Goal: Task Accomplishment & Management: Manage account settings

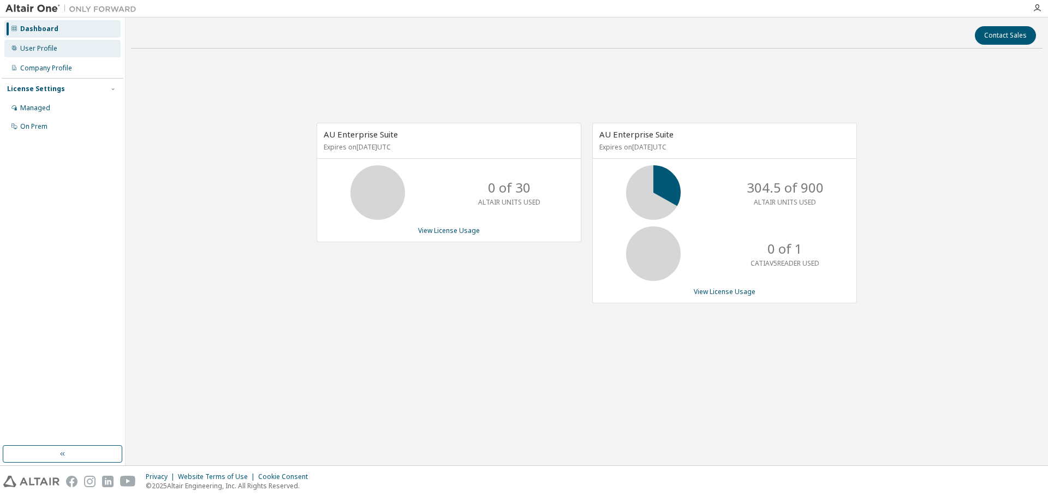
click at [46, 48] on div "User Profile" at bounding box center [38, 48] width 37 height 9
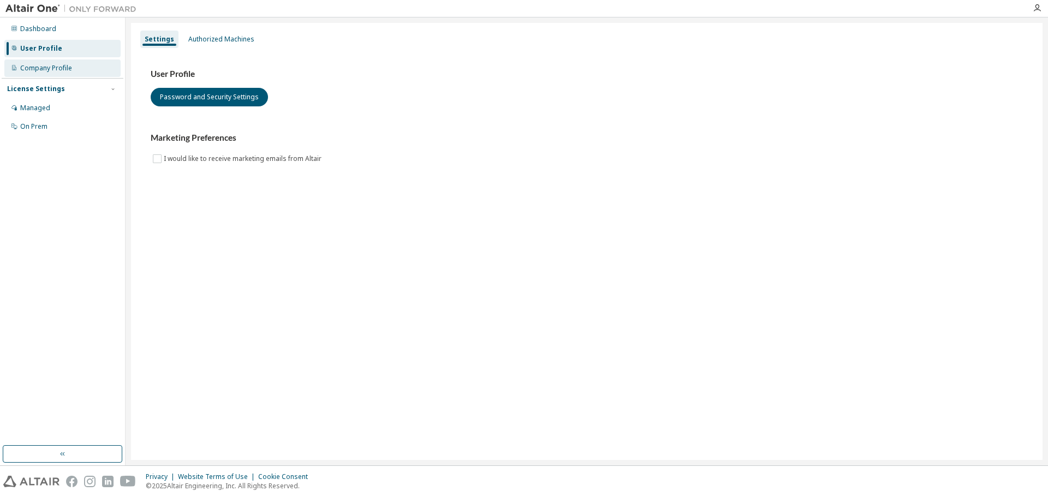
click at [49, 64] on div "Company Profile" at bounding box center [46, 68] width 52 height 9
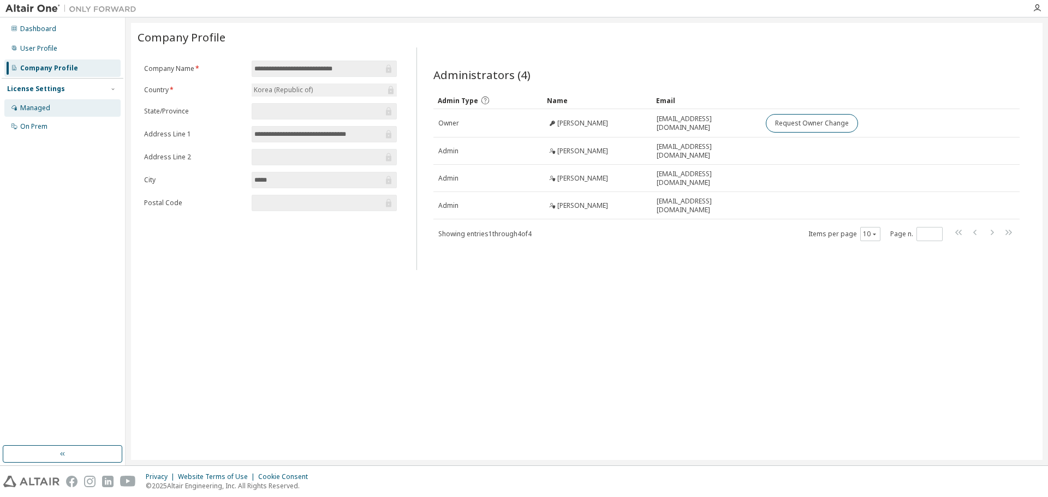
click at [43, 112] on div "Managed" at bounding box center [35, 108] width 30 height 9
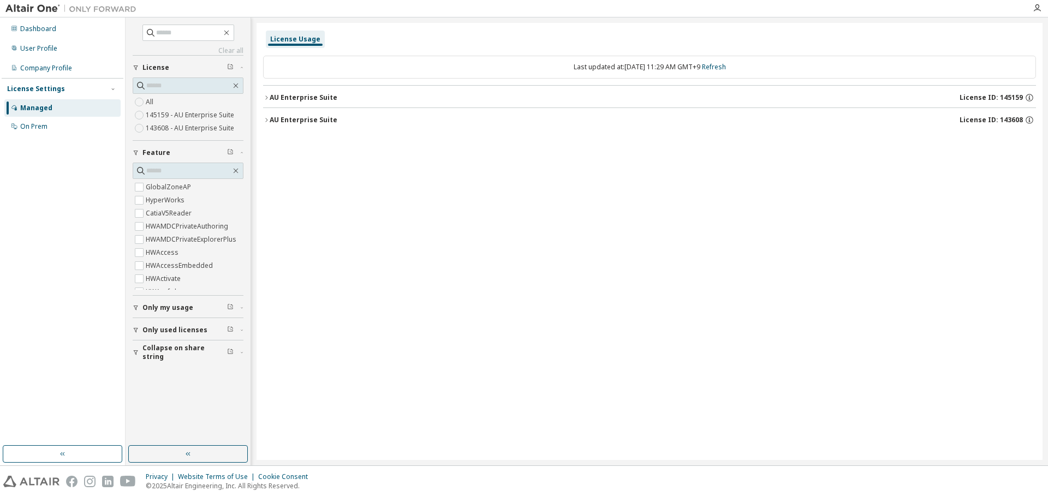
click at [265, 98] on icon "button" at bounding box center [266, 97] width 7 height 7
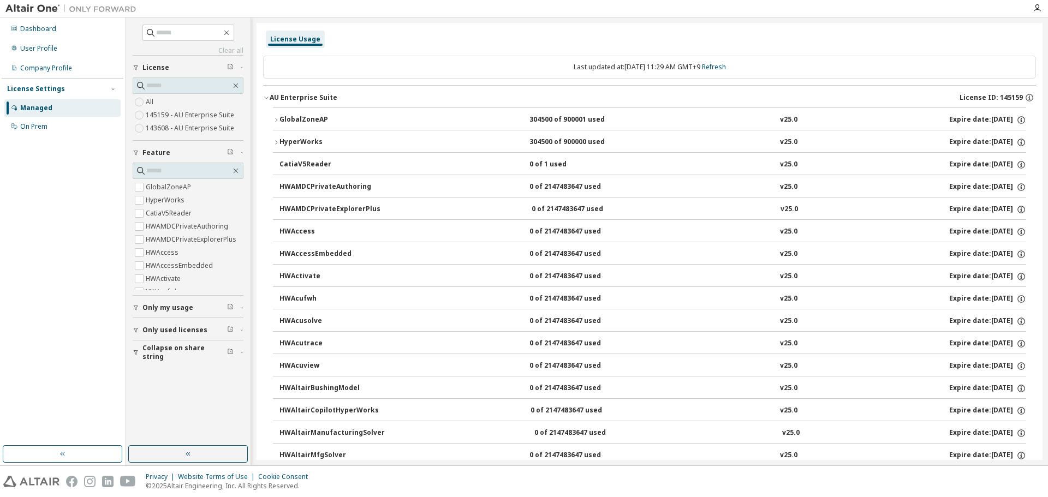
click at [265, 98] on icon "button" at bounding box center [266, 97] width 7 height 7
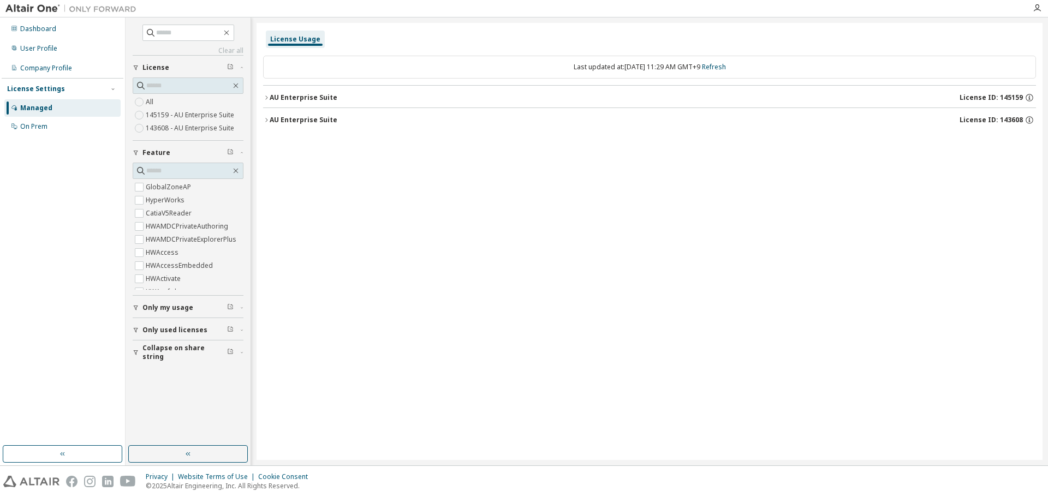
click at [271, 114] on button "AU Enterprise Suite License ID: 143608" at bounding box center [649, 120] width 773 height 24
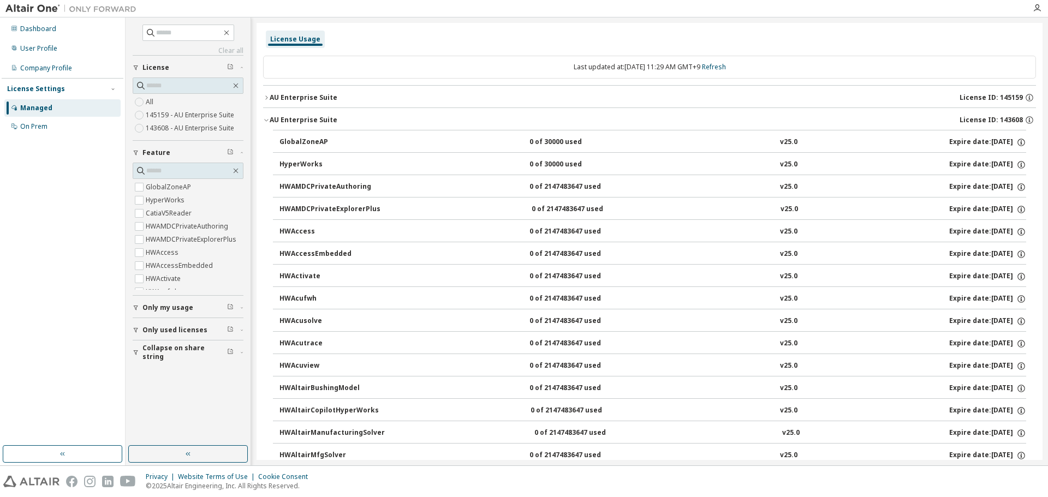
click at [265, 120] on icon "button" at bounding box center [266, 121] width 4 height 2
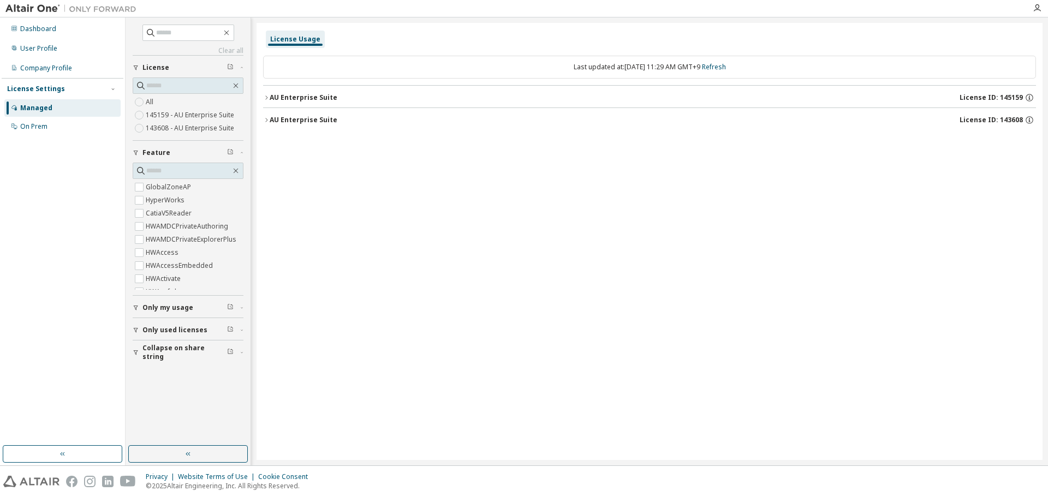
click at [267, 100] on icon "button" at bounding box center [266, 97] width 7 height 7
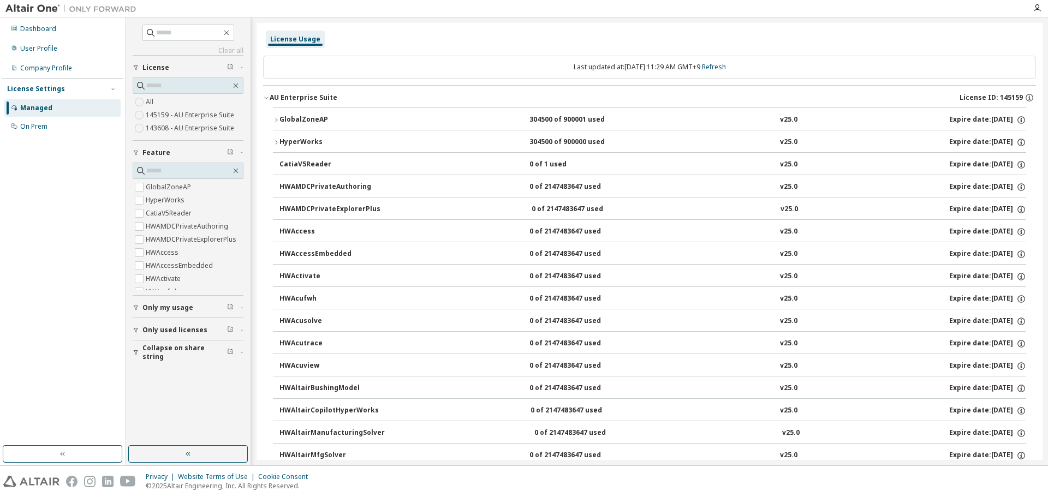
click at [277, 121] on icon "button" at bounding box center [276, 120] width 7 height 7
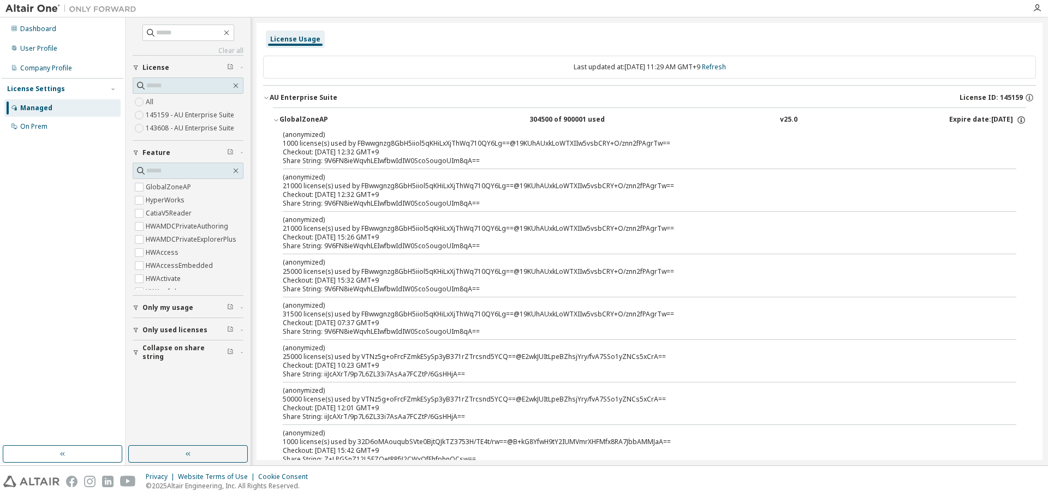
click at [426, 155] on div "Checkout: 2025-09-01 12:32 GMT+9" at bounding box center [637, 152] width 708 height 9
